Goal: Task Accomplishment & Management: Use online tool/utility

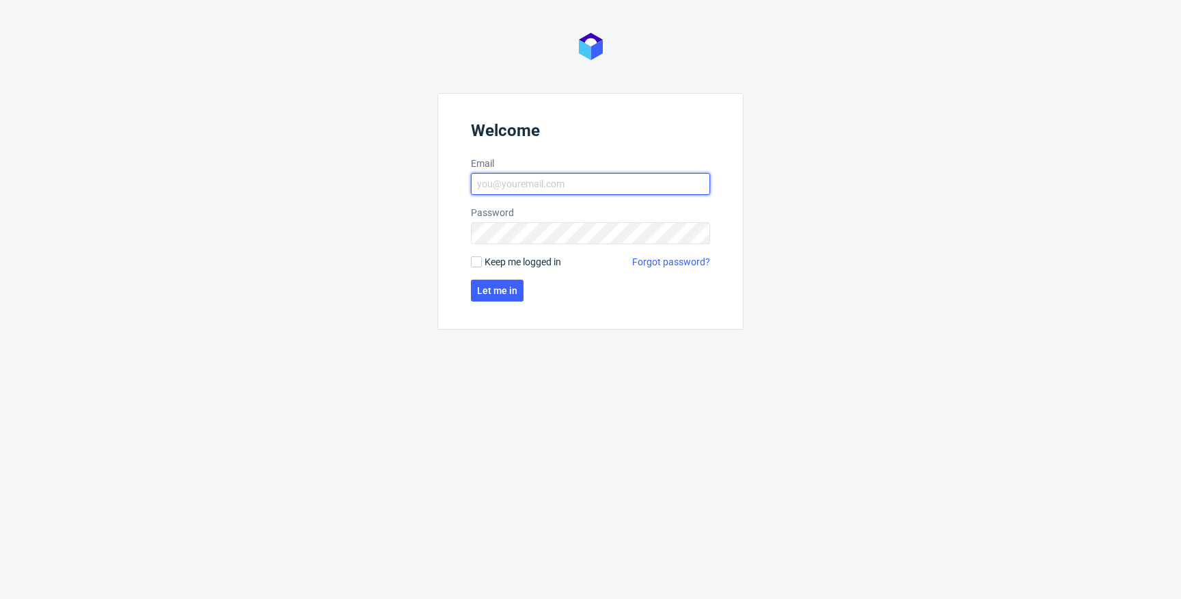
type input "[EMAIL_ADDRESS][DOMAIN_NAME]"
click at [515, 262] on span "Keep me logged in" at bounding box center [523, 262] width 77 height 14
click at [482, 262] on input "Keep me logged in" at bounding box center [476, 261] width 11 height 11
checkbox input "true"
click at [499, 286] on span "Let me in" at bounding box center [497, 291] width 40 height 10
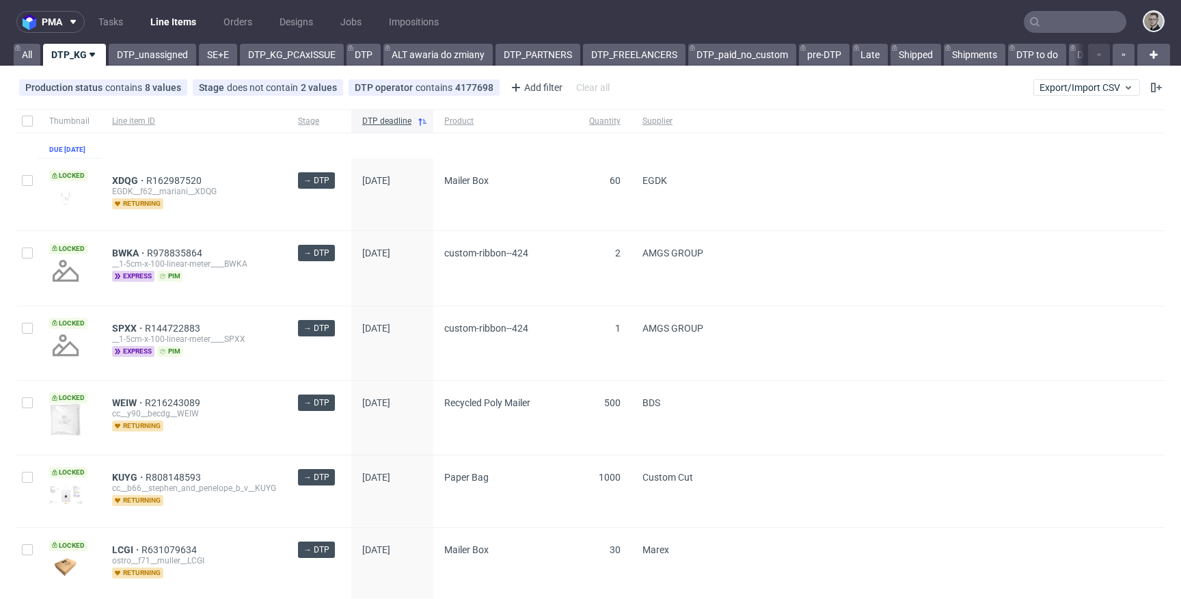
click at [25, 113] on div at bounding box center [27, 120] width 22 height 23
checkbox input "true"
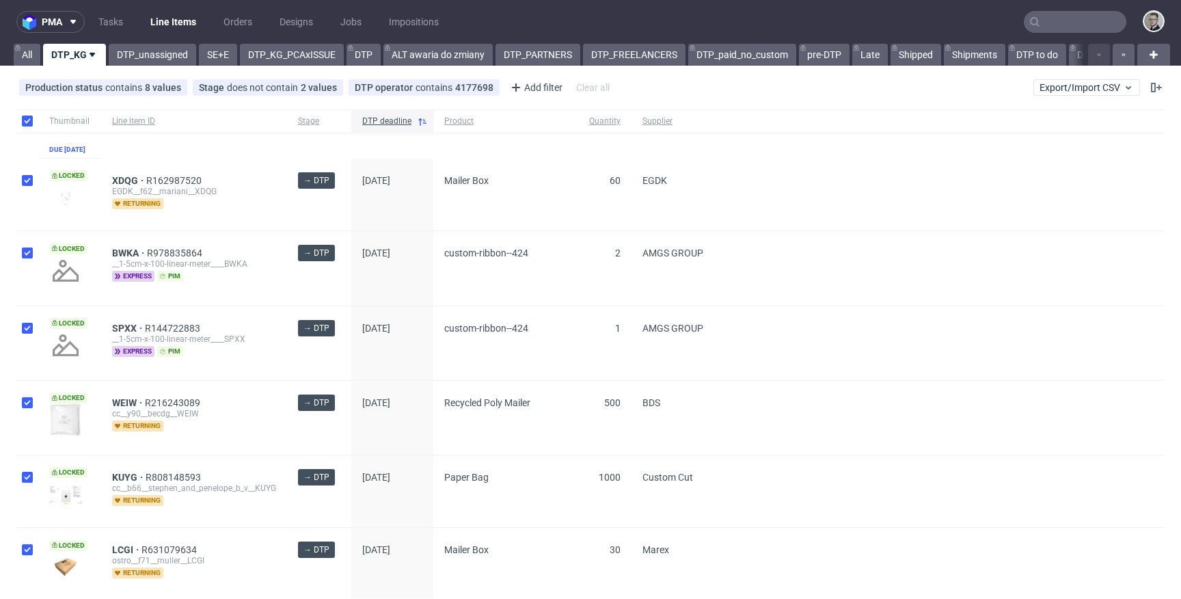
checkbox input "true"
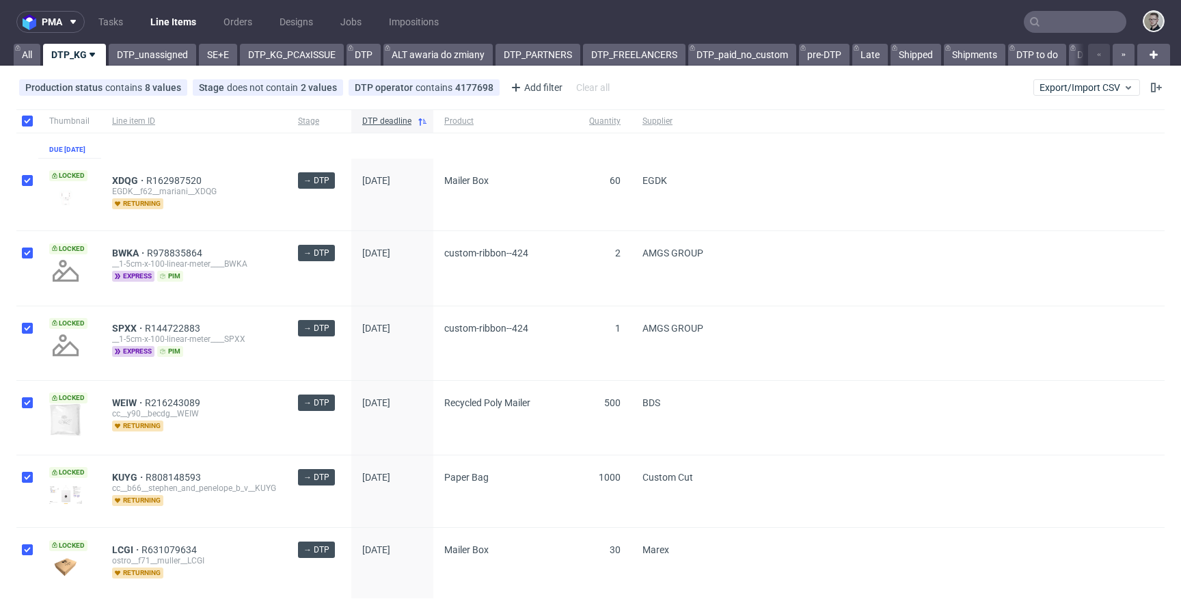
checkbox input "true"
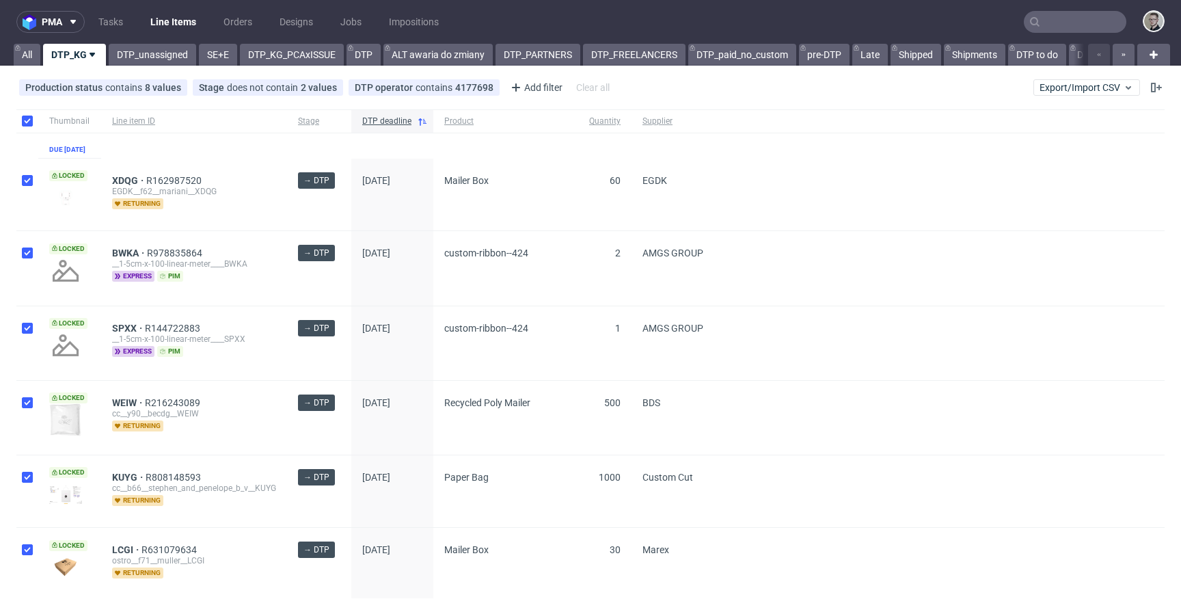
checkbox input "true"
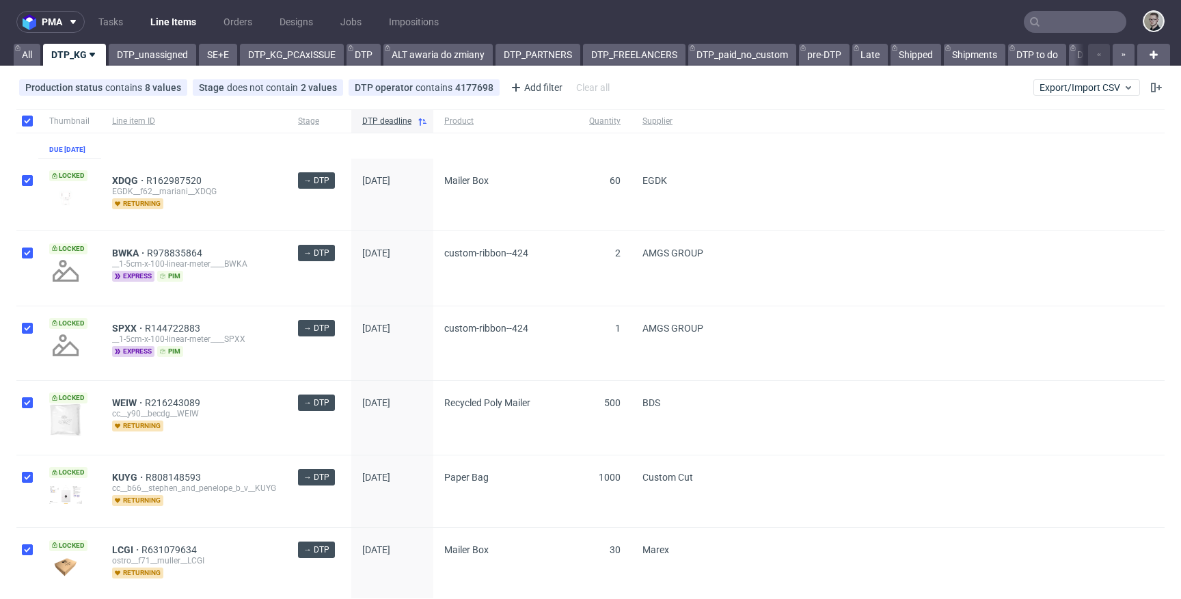
checkbox input "true"
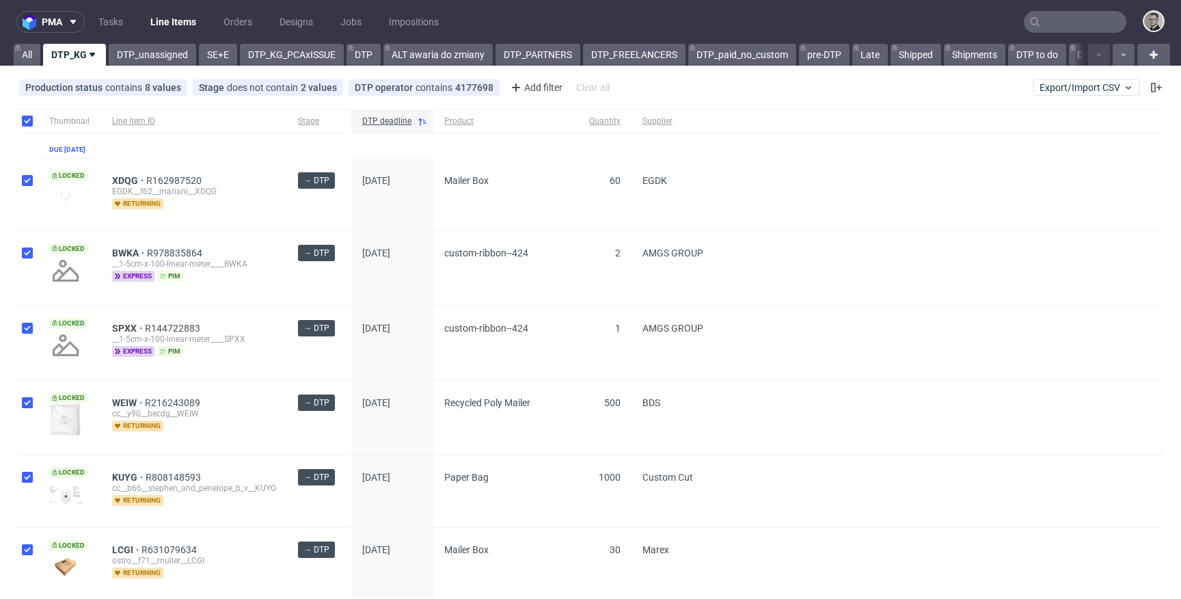
checkbox input "true"
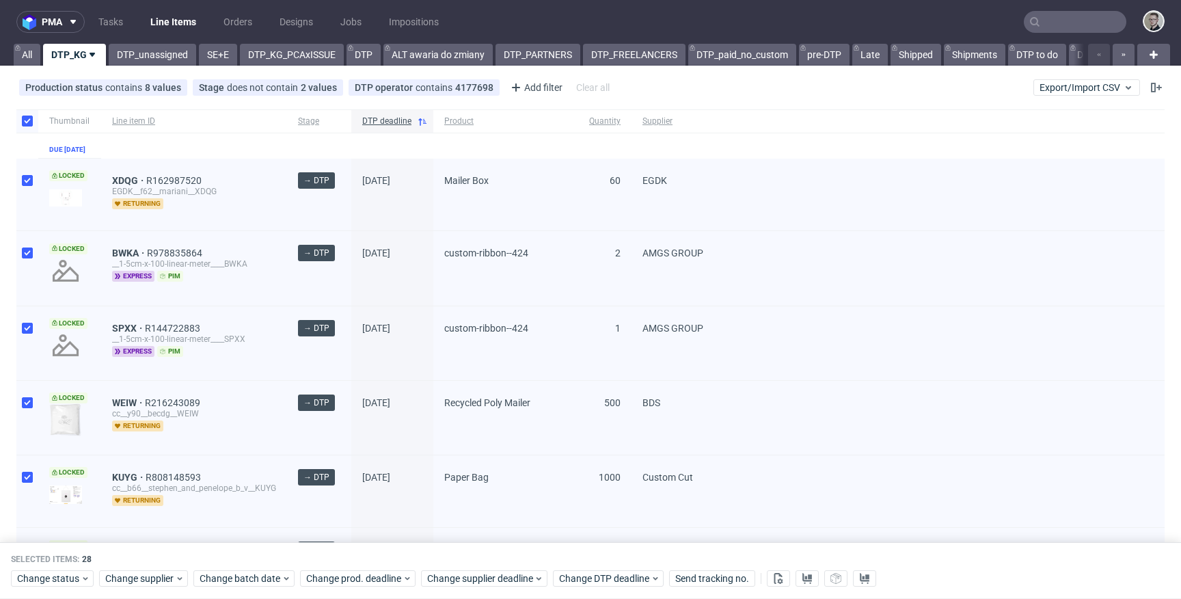
click at [25, 113] on div at bounding box center [27, 120] width 22 height 23
checkbox input "false"
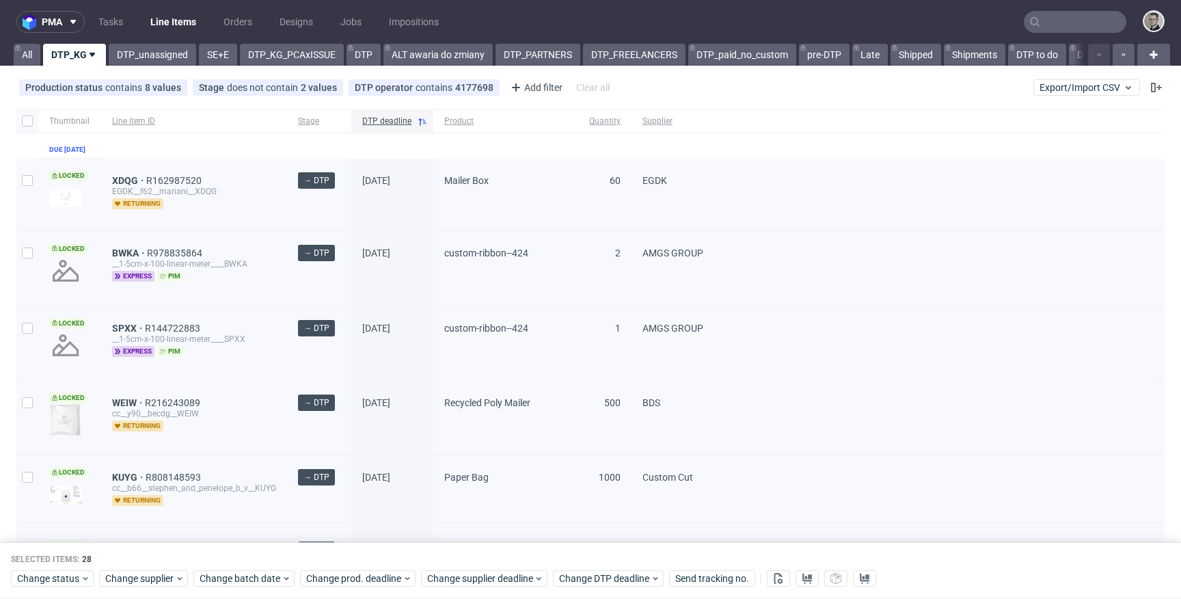
checkbox input "false"
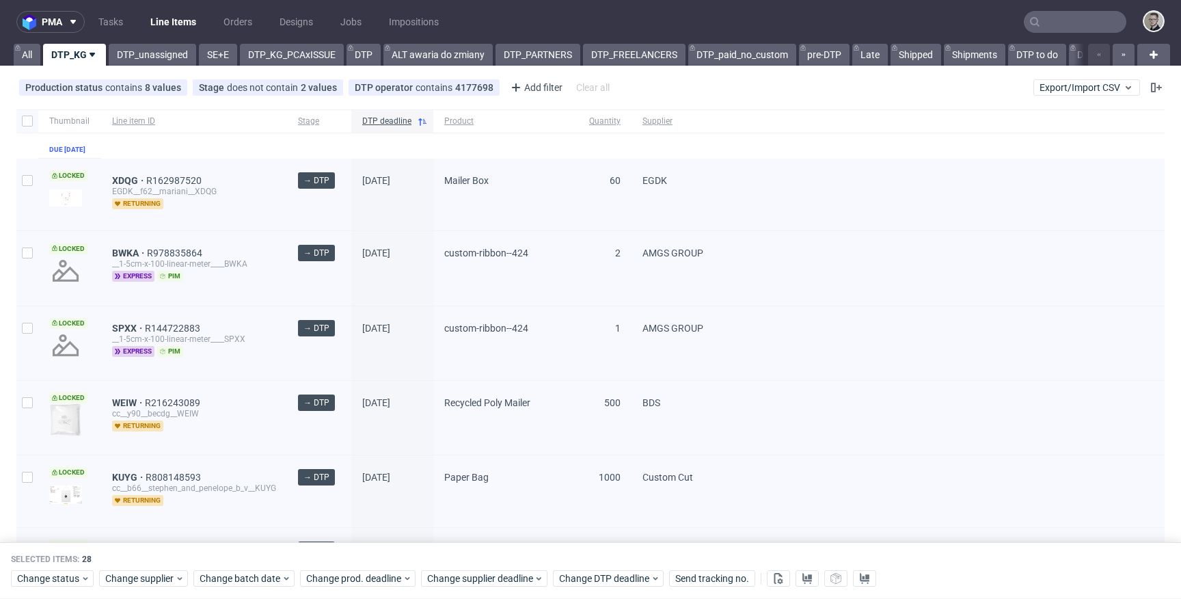
checkbox input "false"
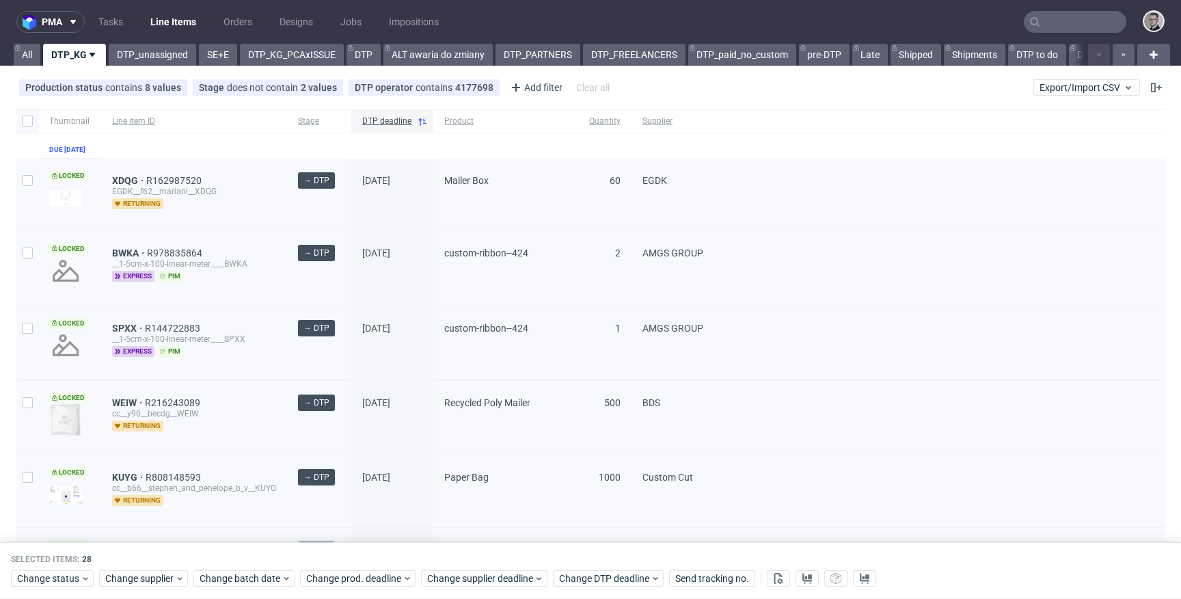
checkbox input "false"
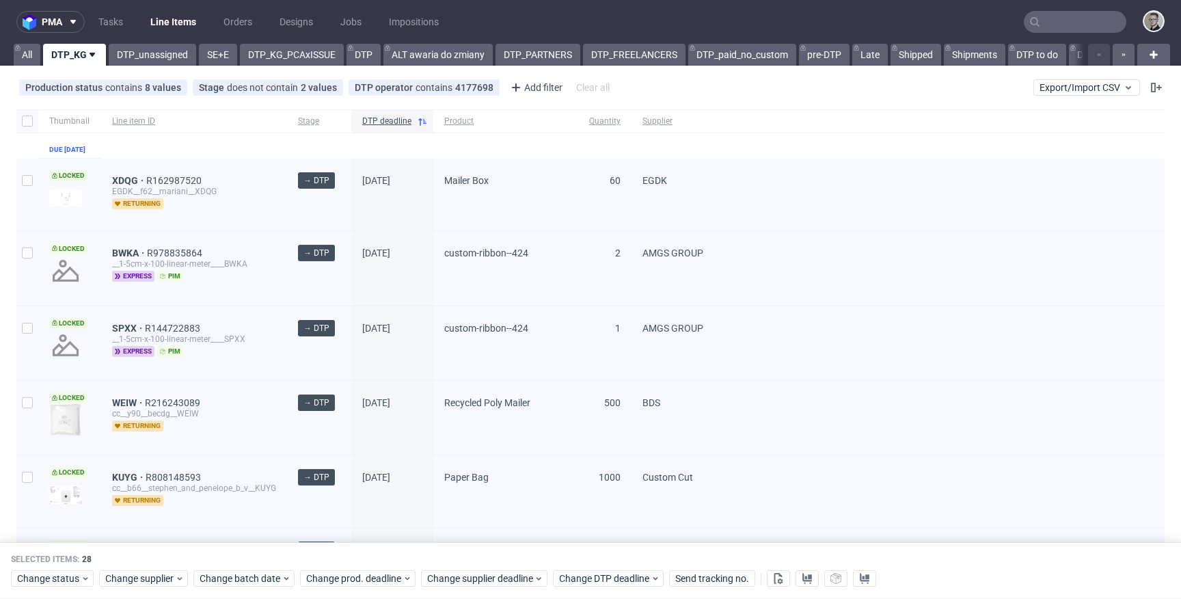
checkbox input "false"
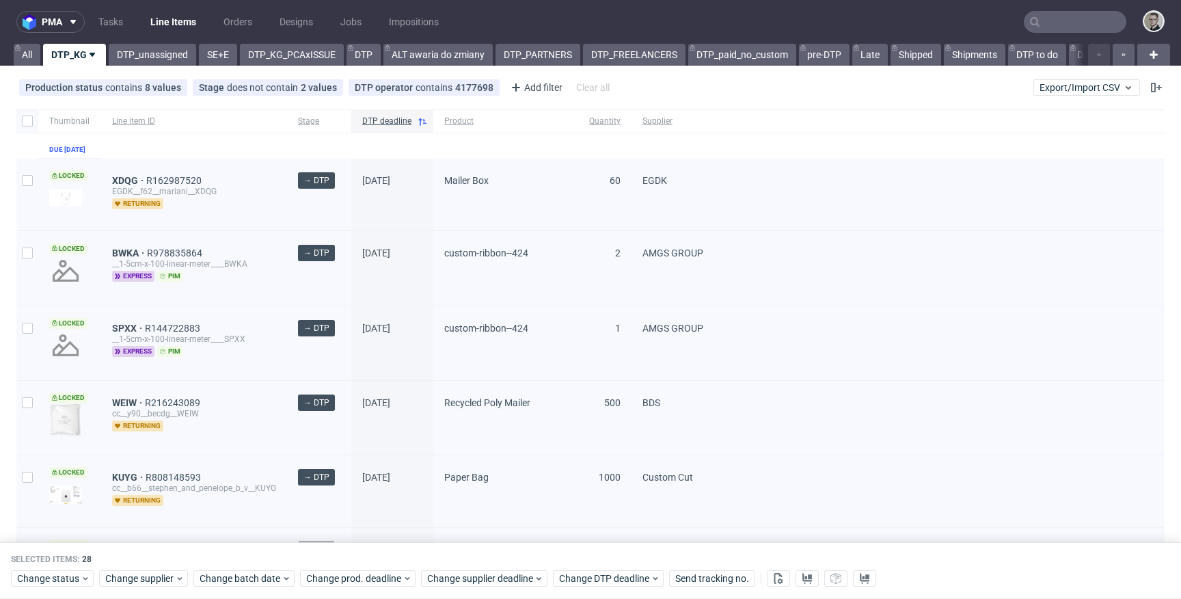
checkbox input "false"
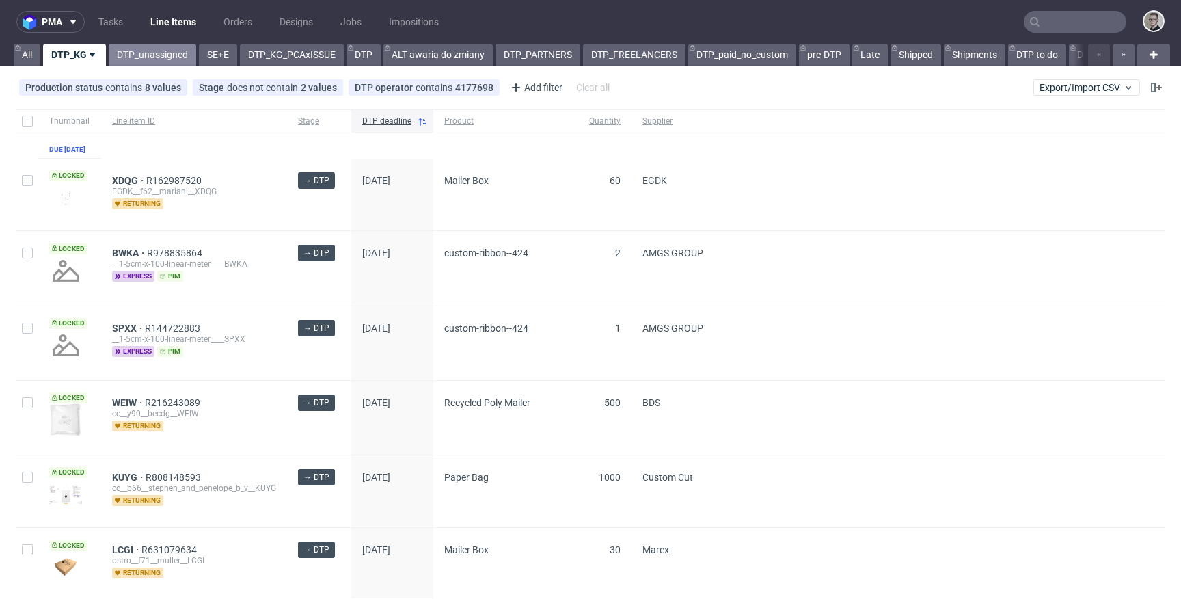
click at [154, 54] on link "DTP_unassigned" at bounding box center [153, 55] width 88 height 22
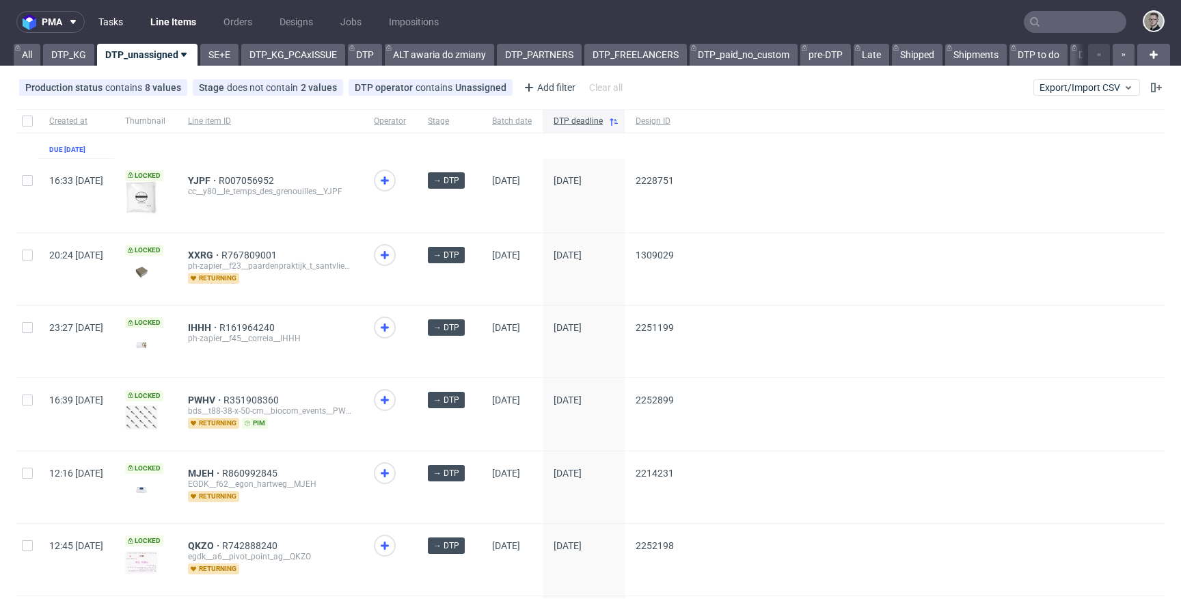
click at [107, 17] on link "Tasks" at bounding box center [110, 22] width 41 height 22
